Goal: Information Seeking & Learning: Check status

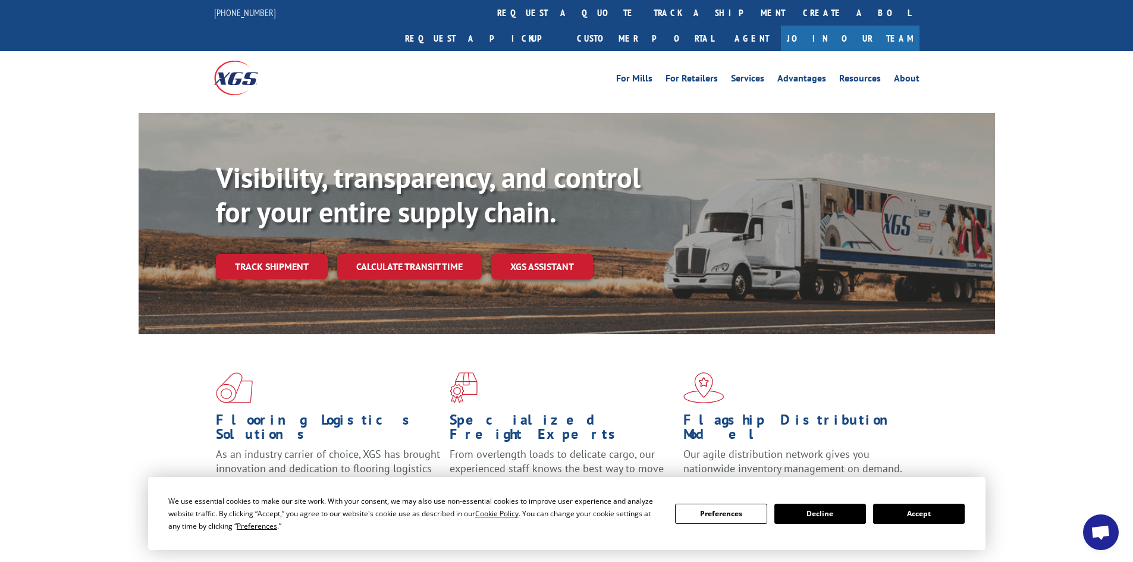
click at [930, 515] on button "Accept" at bounding box center [919, 514] width 92 height 20
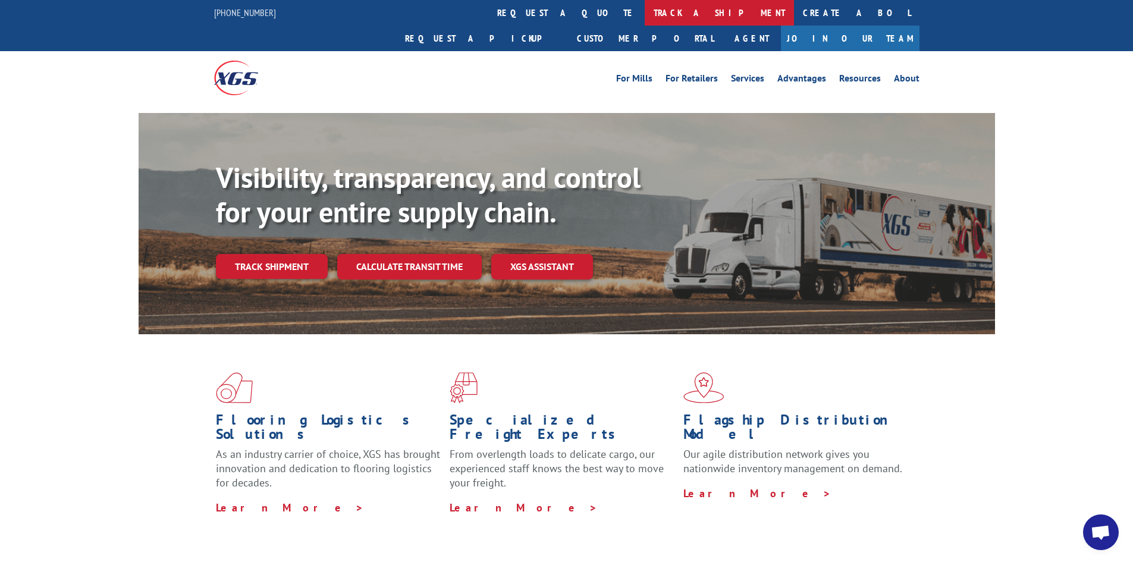
click at [645, 13] on link "track a shipment" at bounding box center [719, 13] width 149 height 26
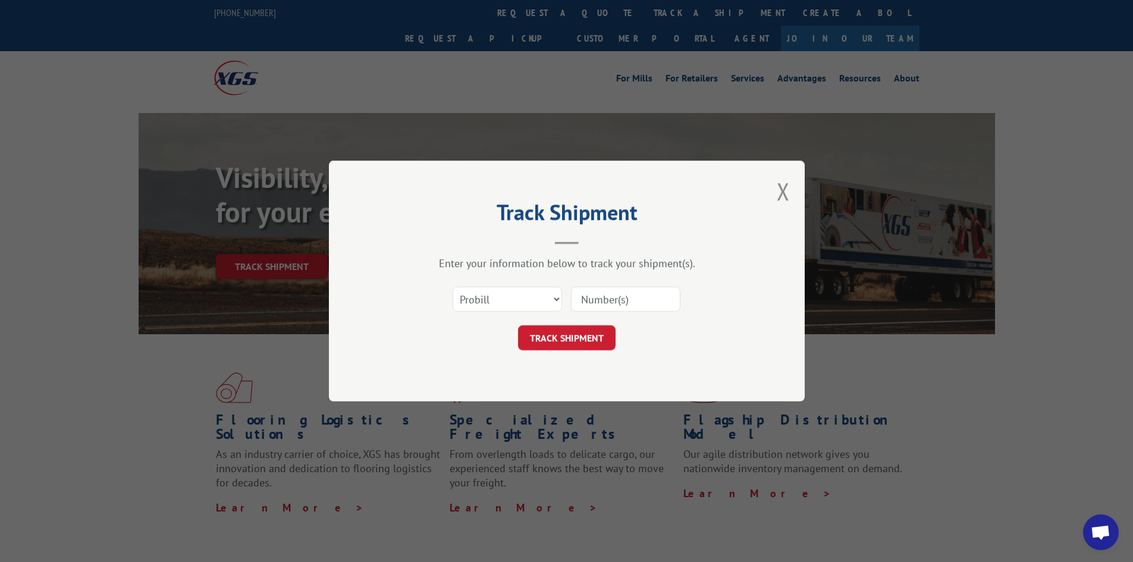
click at [617, 301] on input at bounding box center [625, 299] width 109 height 25
paste input "17523651"
type input "17523651"
click at [574, 341] on button "TRACK SHIPMENT" at bounding box center [567, 337] width 98 height 25
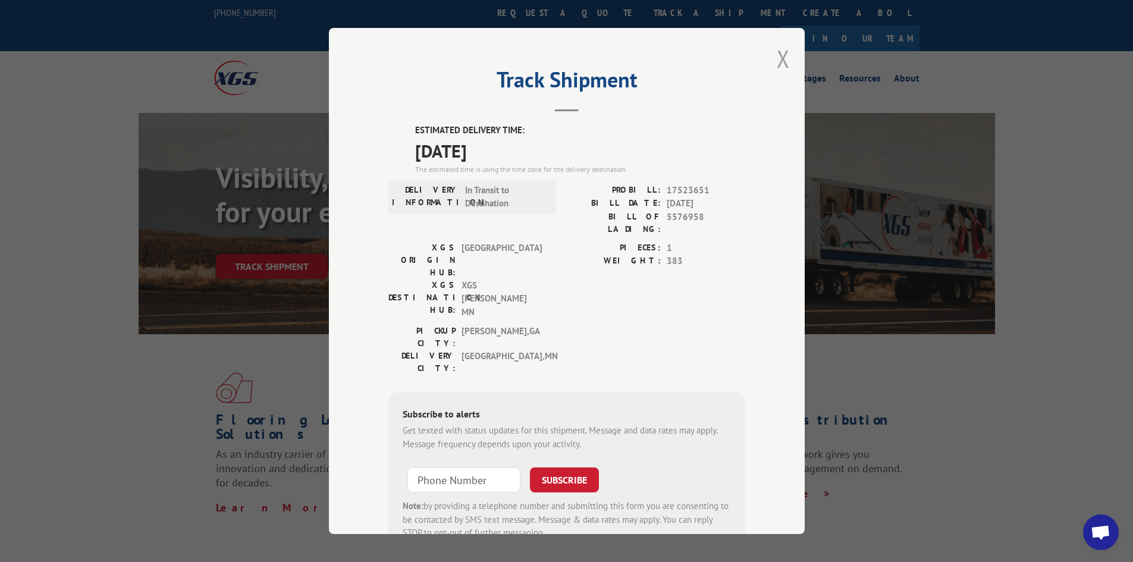
click at [781, 56] on button "Close modal" at bounding box center [783, 59] width 13 height 32
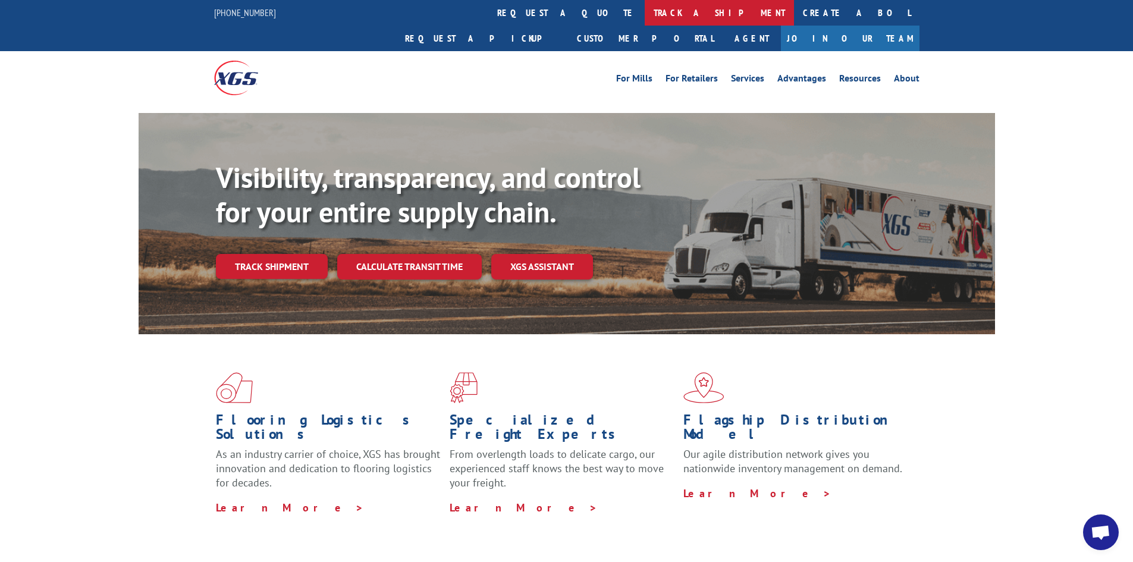
click at [645, 18] on link "track a shipment" at bounding box center [719, 13] width 149 height 26
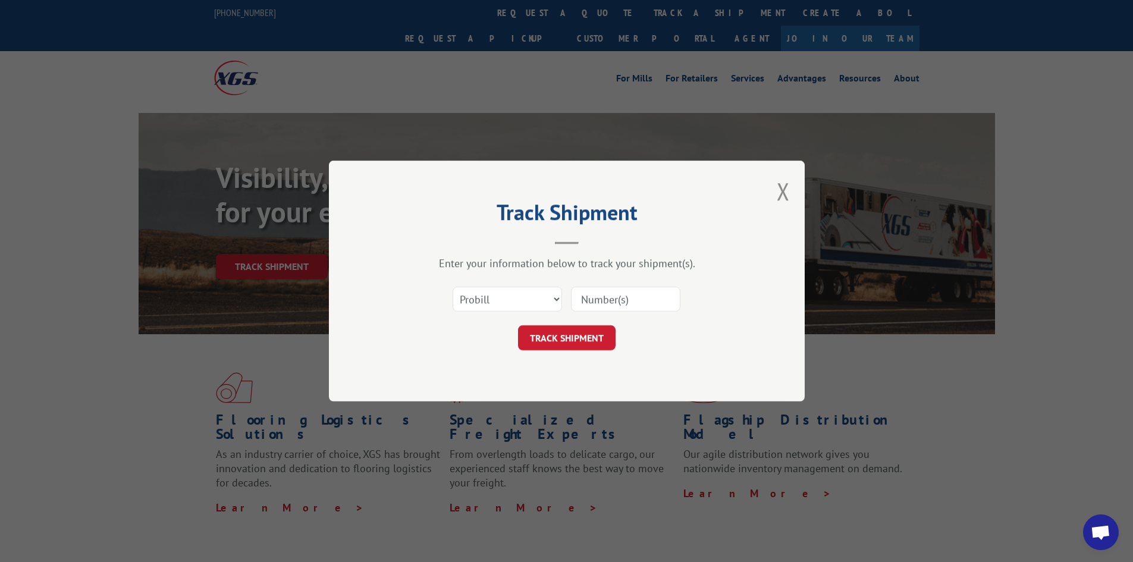
click at [595, 306] on input at bounding box center [625, 299] width 109 height 25
paste input "17639650"
type input "17639650"
click at [561, 336] on button "TRACK SHIPMENT" at bounding box center [567, 337] width 98 height 25
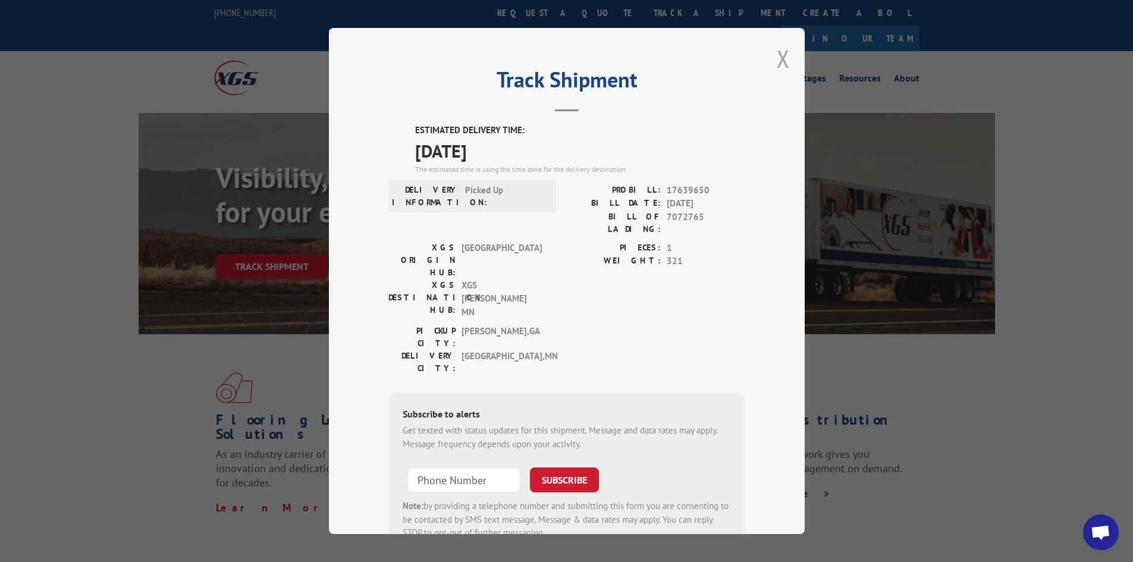
click at [777, 56] on button "Close modal" at bounding box center [783, 59] width 13 height 32
